Goal: Task Accomplishment & Management: Manage account settings

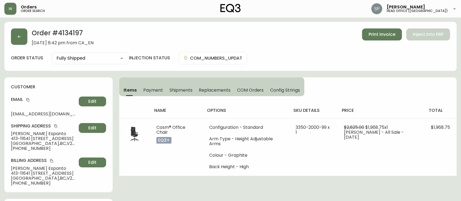
select select "FULLY_SHIPPED"
click at [23, 40] on button "button" at bounding box center [19, 36] width 16 height 16
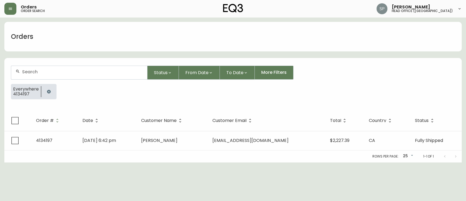
click at [49, 71] on input "text" at bounding box center [82, 71] width 121 height 5
type input "4135020"
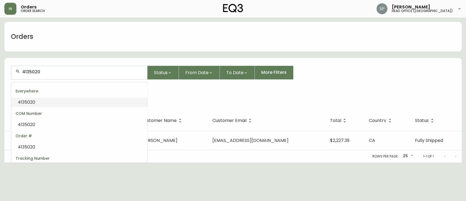
click at [47, 105] on li "4135020" at bounding box center [79, 102] width 136 height 9
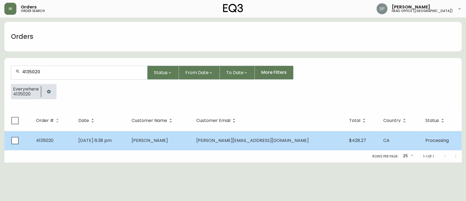
click at [127, 136] on td "[DATE] 6:38 pm" at bounding box center [100, 140] width 53 height 19
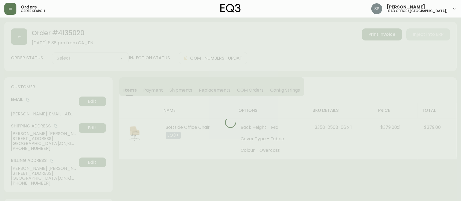
type input "Processing"
select select "PROCESSING"
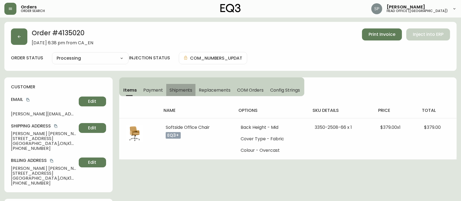
click at [182, 91] on span "Shipments" at bounding box center [180, 90] width 23 height 6
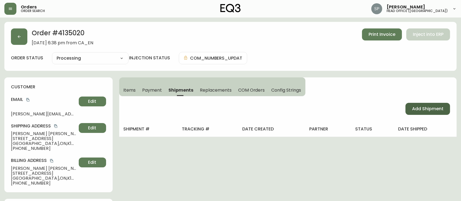
click at [435, 109] on span "Add Shipment" at bounding box center [427, 109] width 31 height 6
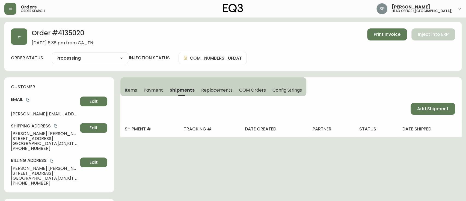
select select "PENDING"
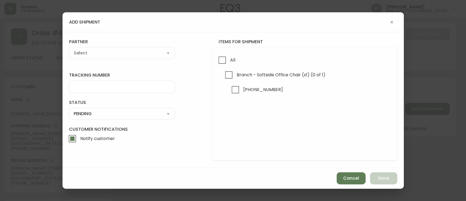
click at [112, 51] on select "A Move to Remember LLC ABF Freight Alero [PERSON_NAME] Canada Post CDS Ceva Log…" at bounding box center [122, 53] width 106 height 8
click at [349, 181] on button "Cancel" at bounding box center [351, 178] width 29 height 12
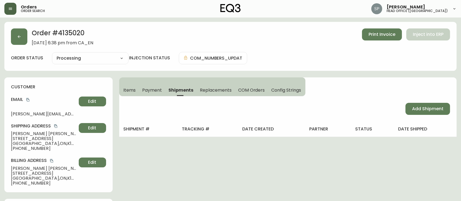
click at [13, 12] on button "button" at bounding box center [10, 9] width 12 height 12
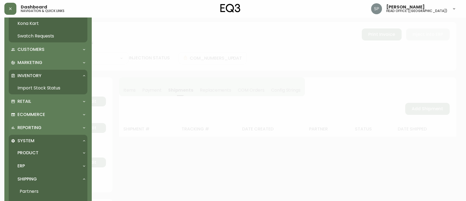
scroll to position [94, 0]
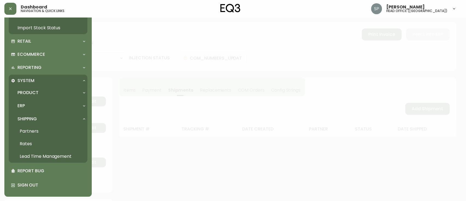
click at [41, 132] on link "Partners" at bounding box center [48, 131] width 79 height 13
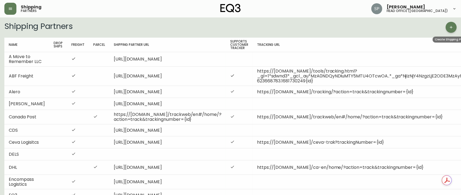
click at [452, 28] on icon "button" at bounding box center [451, 27] width 4 height 4
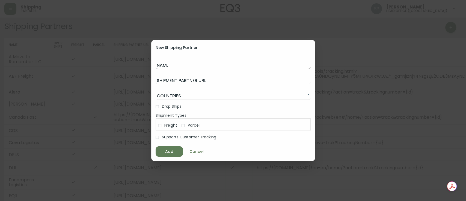
click at [187, 63] on input "Name" at bounding box center [233, 64] width 155 height 9
type input "c"
type input "Canpar Express"
click at [177, 81] on input "Shipment Partner URL" at bounding box center [233, 79] width 155 height 9
paste input "[URL][DOMAIN_NAME]"
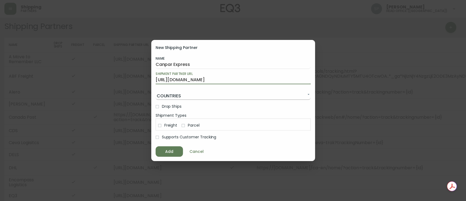
type input "[URL][DOMAIN_NAME]"
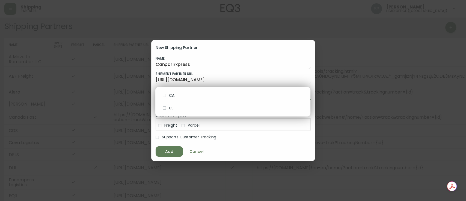
click at [173, 95] on span "CA" at bounding box center [237, 96] width 137 height 6
type input "CA"
checkbox input "true"
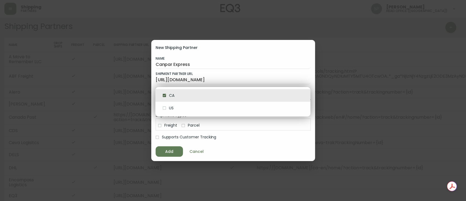
click at [163, 109] on input "checkbox" at bounding box center [164, 107] width 9 height 9
checkbox input "true"
type input "[GEOGRAPHIC_DATA],[GEOGRAPHIC_DATA]"
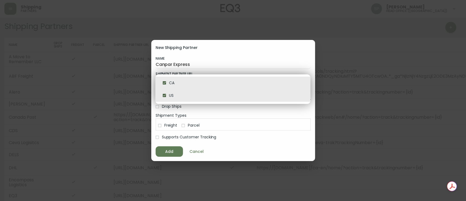
click at [176, 110] on div at bounding box center [233, 100] width 466 height 201
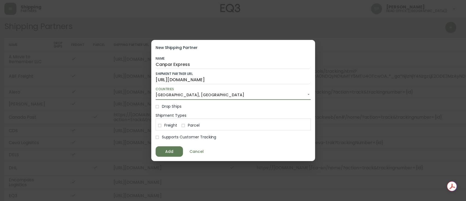
click at [157, 108] on input "Drop Ships" at bounding box center [157, 106] width 9 height 9
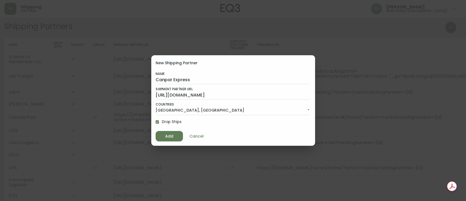
click at [156, 123] on input "Drop Ships" at bounding box center [157, 121] width 9 height 9
checkbox input "false"
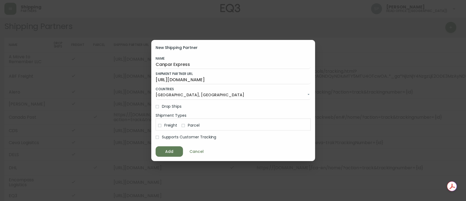
click at [185, 125] on input "Parcel" at bounding box center [183, 125] width 9 height 9
checkbox input "true"
click at [161, 137] on input "Supports Customer Tracking" at bounding box center [157, 136] width 9 height 9
checkbox input "true"
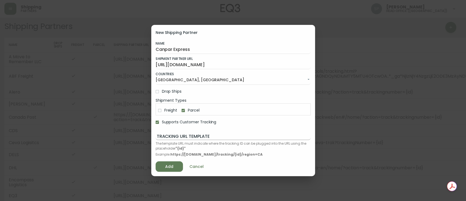
click at [197, 136] on input "Tracking URL Template" at bounding box center [233, 135] width 155 height 9
paste input "[URL][DOMAIN_NAME]"
drag, startPoint x: 269, startPoint y: 134, endPoint x: 134, endPoint y: 141, distance: 135.4
click at [134, 141] on div "New Shipping Partner Name Canpar Express Shipment Partner URL [URL][DOMAIN_NAME…" at bounding box center [233, 100] width 466 height 201
paste input "?barcode=D420011210000006738001"
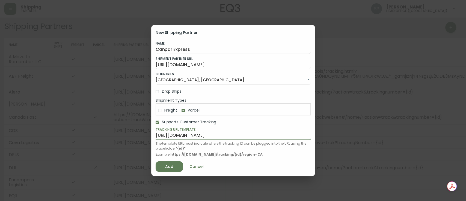
scroll to position [0, 32]
click at [255, 135] on input "[URL][DOMAIN_NAME]" at bounding box center [233, 135] width 155 height 9
drag, startPoint x: 264, startPoint y: 134, endPoint x: 326, endPoint y: 133, distance: 61.7
click at [326, 133] on div "New Shipping Partner Name Canpar Express Shipment Partner URL [URL][DOMAIN_NAME…" at bounding box center [233, 100] width 466 height 201
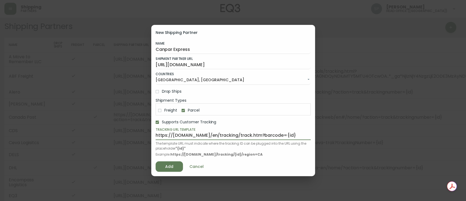
scroll to position [0, 0]
type input "https://[DOMAIN_NAME]/en/tracking/track.htm?barcode={id}"
click at [176, 167] on span "Add" at bounding box center [169, 166] width 19 height 7
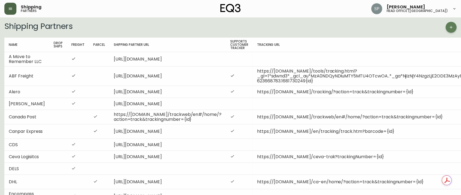
click at [9, 12] on button "button" at bounding box center [10, 9] width 12 height 12
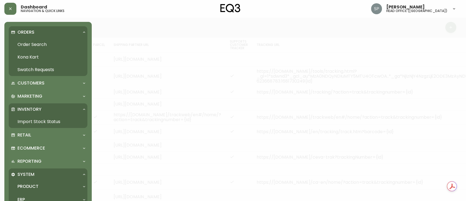
click at [25, 43] on link "Order Search" at bounding box center [48, 44] width 79 height 13
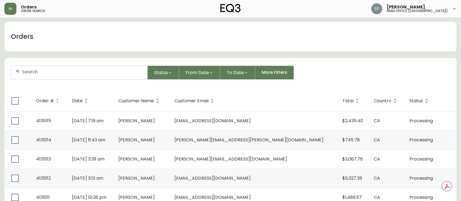
drag, startPoint x: 75, startPoint y: 69, endPoint x: 71, endPoint y: 70, distance: 4.5
click at [75, 70] on input "text" at bounding box center [82, 71] width 121 height 5
type input "4135020"
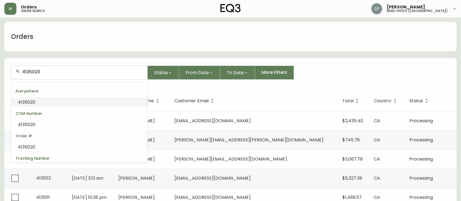
click at [46, 103] on li "4135020" at bounding box center [79, 102] width 136 height 9
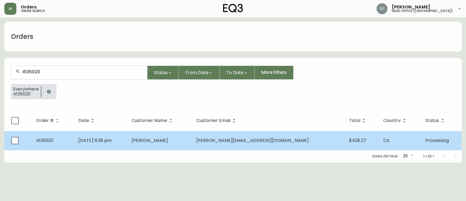
click at [151, 141] on span "[PERSON_NAME]" at bounding box center [150, 140] width 36 height 6
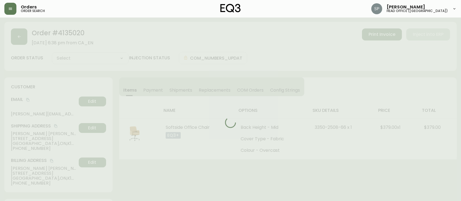
type input "Processing"
select select "PROCESSING"
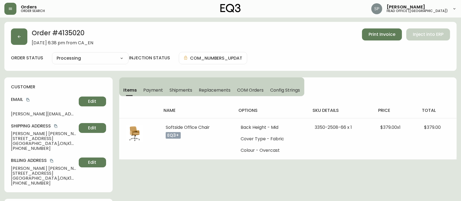
click at [177, 89] on span "Shipments" at bounding box center [180, 90] width 23 height 6
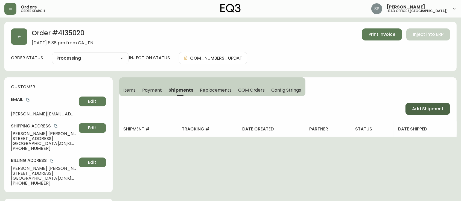
click at [422, 108] on span "Add Shipment" at bounding box center [427, 109] width 31 height 6
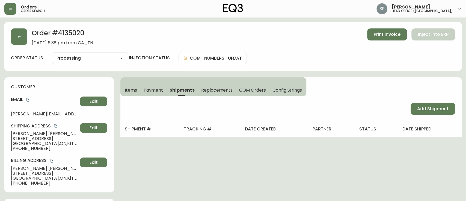
select select "PENDING"
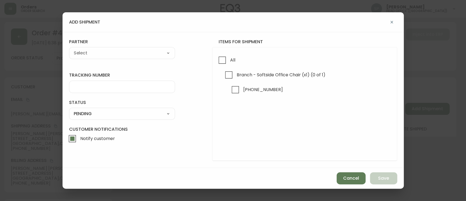
click at [118, 59] on form "tracking number status PENDING SHIPPED PENDING CANCELLED partner A Move to Reme…" at bounding box center [233, 100] width 328 height 122
click at [118, 56] on select "A Move to Remember LLC ABF Freight Alero [PERSON_NAME] Canada Post Canpar Expre…" at bounding box center [122, 53] width 106 height 8
select select "cmf6u4ctn7y5w0146no385xp5"
click at [69, 49] on select "A Move to Remember LLC ABF Freight Alero [PERSON_NAME] Canada Post Canpar Expre…" at bounding box center [122, 53] width 106 height 8
type input "Canpar Express"
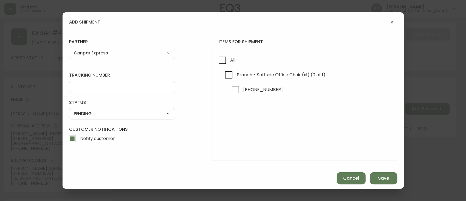
click at [92, 90] on div at bounding box center [122, 87] width 106 height 12
paste input "[URL][DOMAIN_NAME]"
type input "[URL][DOMAIN_NAME]"
click at [93, 115] on select "SHIPPED PENDING CANCELLED" at bounding box center [122, 114] width 106 height 8
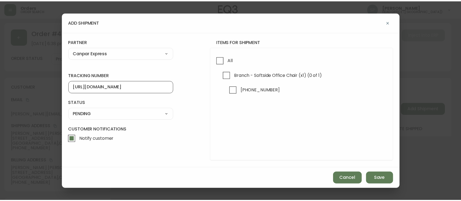
scroll to position [0, 0]
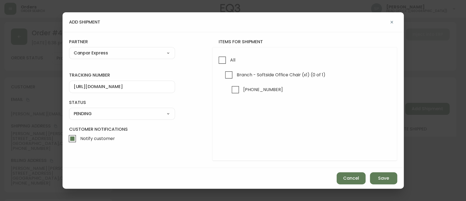
click at [69, 110] on select "SHIPPED PENDING CANCELLED" at bounding box center [122, 114] width 106 height 8
select select "PENDING"
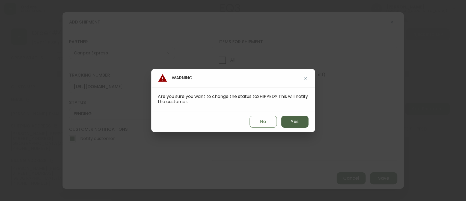
click at [297, 123] on span "Yes" at bounding box center [295, 122] width 8 height 6
type input "SHIPPED"
select select "SHIPPED"
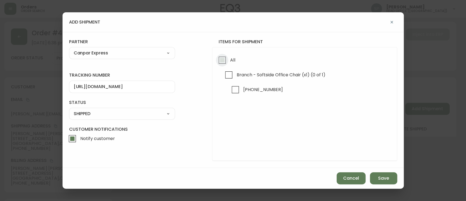
click at [227, 60] on input "All" at bounding box center [222, 60] width 13 height 13
checkbox input "true"
click at [385, 182] on button "Save" at bounding box center [383, 178] width 27 height 12
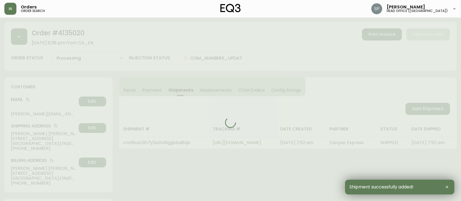
type input "Fully Shipped"
select select "FULLY_SHIPPED"
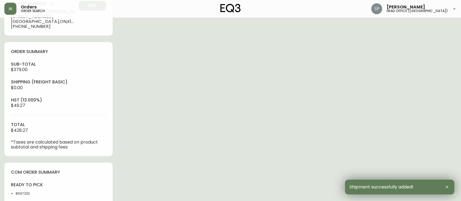
scroll to position [182, 0]
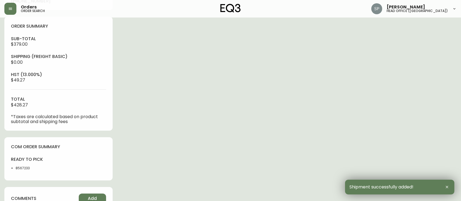
click at [20, 166] on div "ready to pick 8567233" at bounding box center [33, 164] width 44 height 17
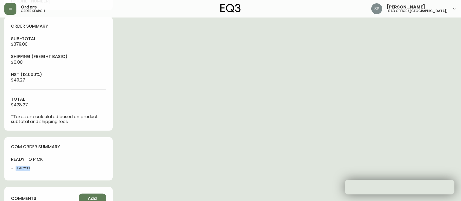
click at [20, 166] on li "8567233" at bounding box center [36, 168] width 40 height 5
copy li "8567233"
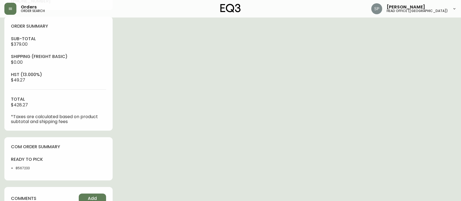
drag, startPoint x: 293, startPoint y: 116, endPoint x: 416, endPoint y: 71, distance: 131.6
click at [293, 116] on div "Order # 4135020 [DATE] 6:38 pm from CA_EN Print Invoice Inject into ERP order s…" at bounding box center [230, 74] width 452 height 469
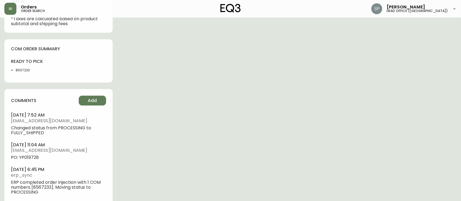
scroll to position [291, 0]
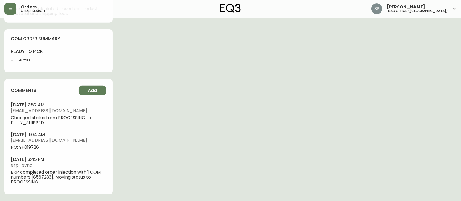
click at [31, 148] on span "PO: YP019728" at bounding box center [58, 147] width 95 height 5
copy span "YP019728"
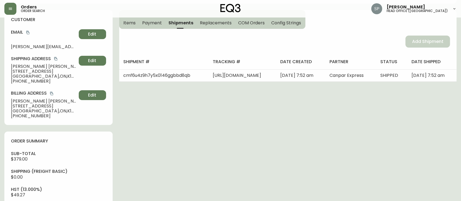
scroll to position [36, 0]
